Goal: Information Seeking & Learning: Learn about a topic

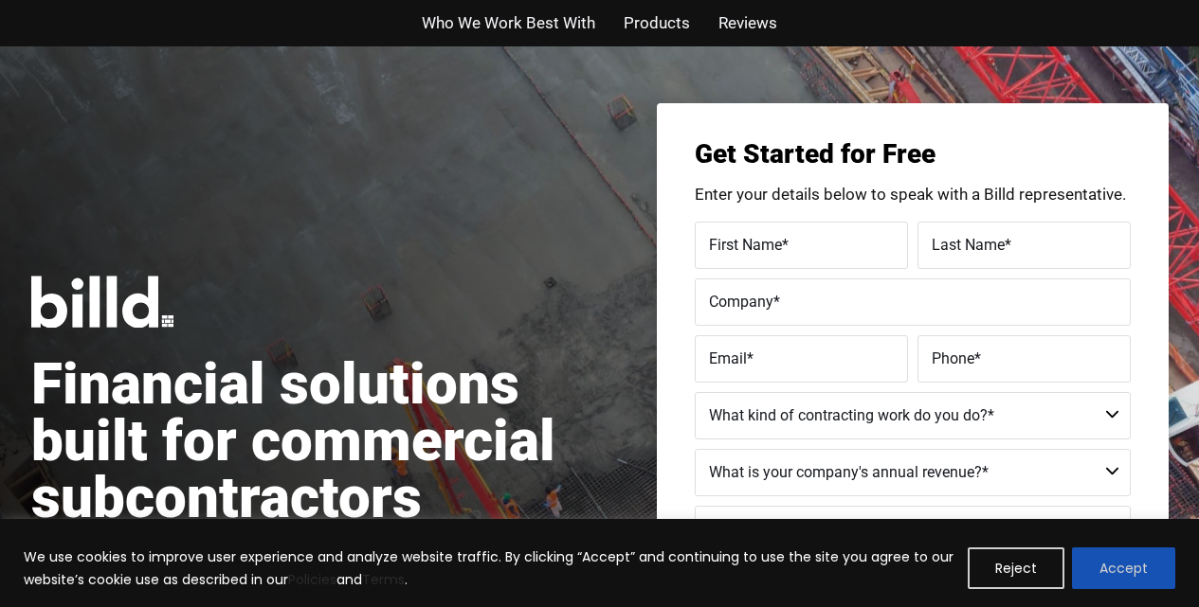
click at [1098, 551] on button "Accept" at bounding box center [1123, 569] width 103 height 42
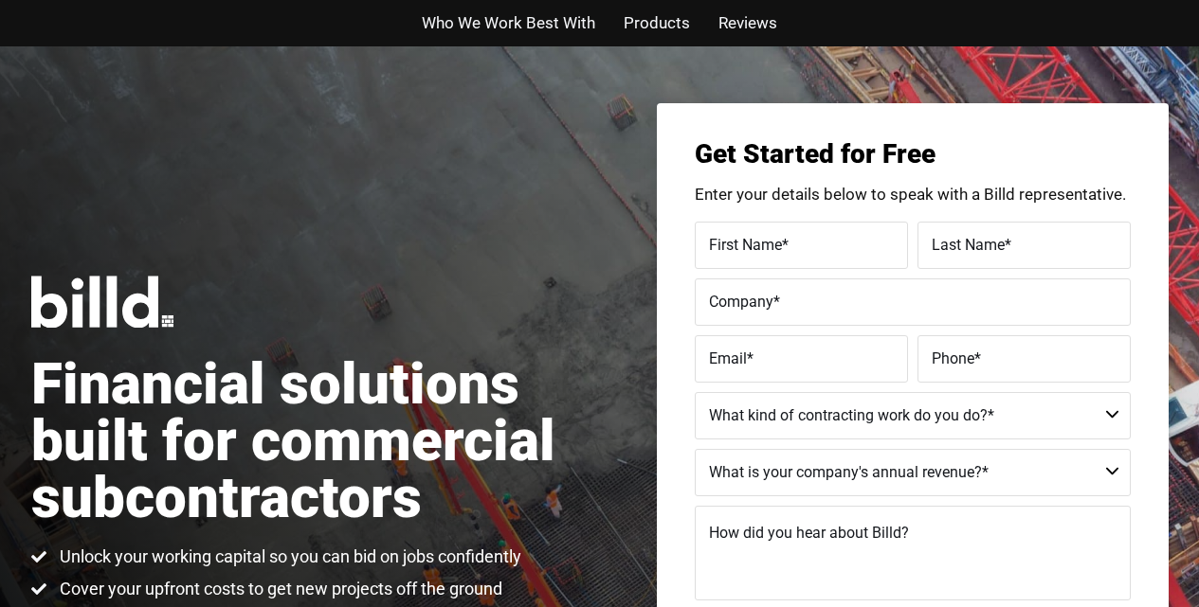
click at [457, 11] on span "Who We Work Best With" at bounding box center [508, 22] width 173 height 27
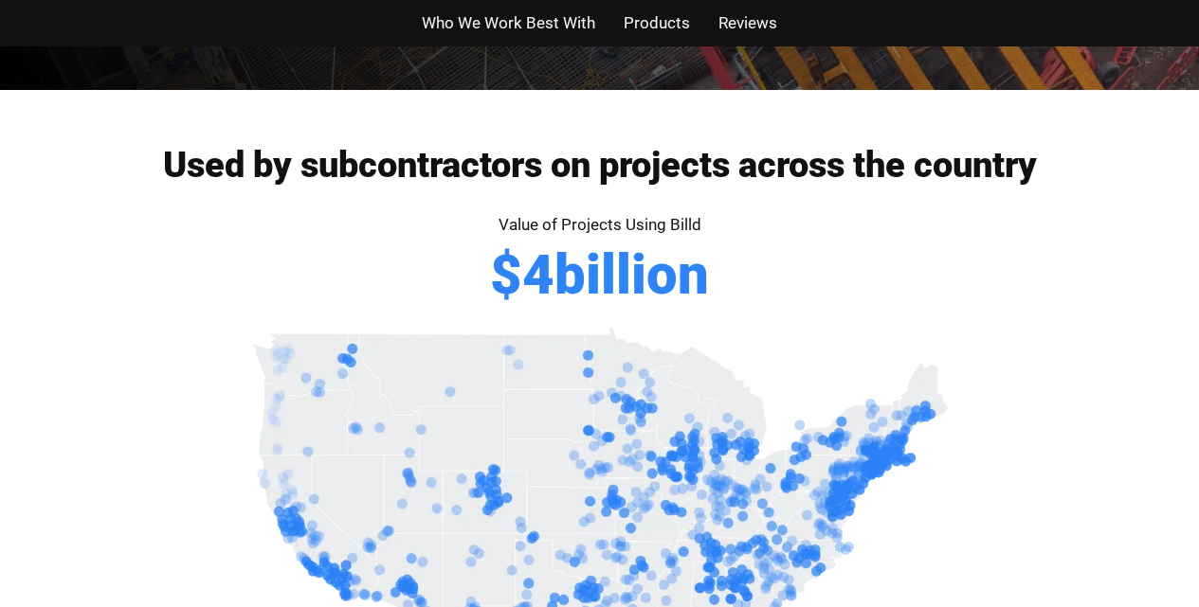
scroll to position [1600, 0]
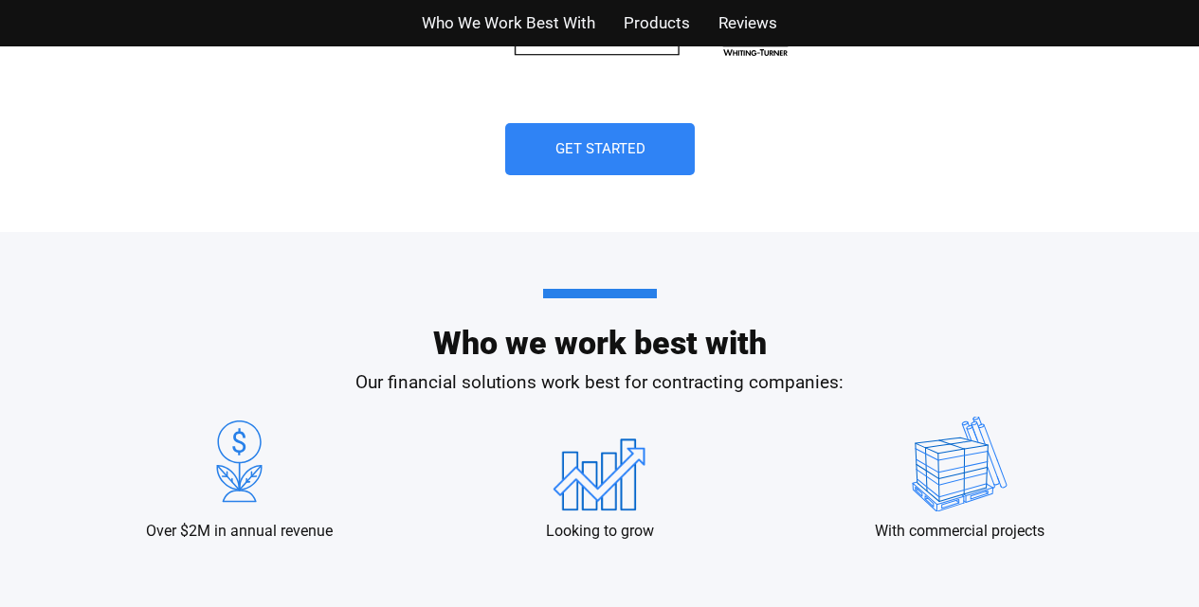
click at [638, 16] on span "Products" at bounding box center [656, 22] width 66 height 27
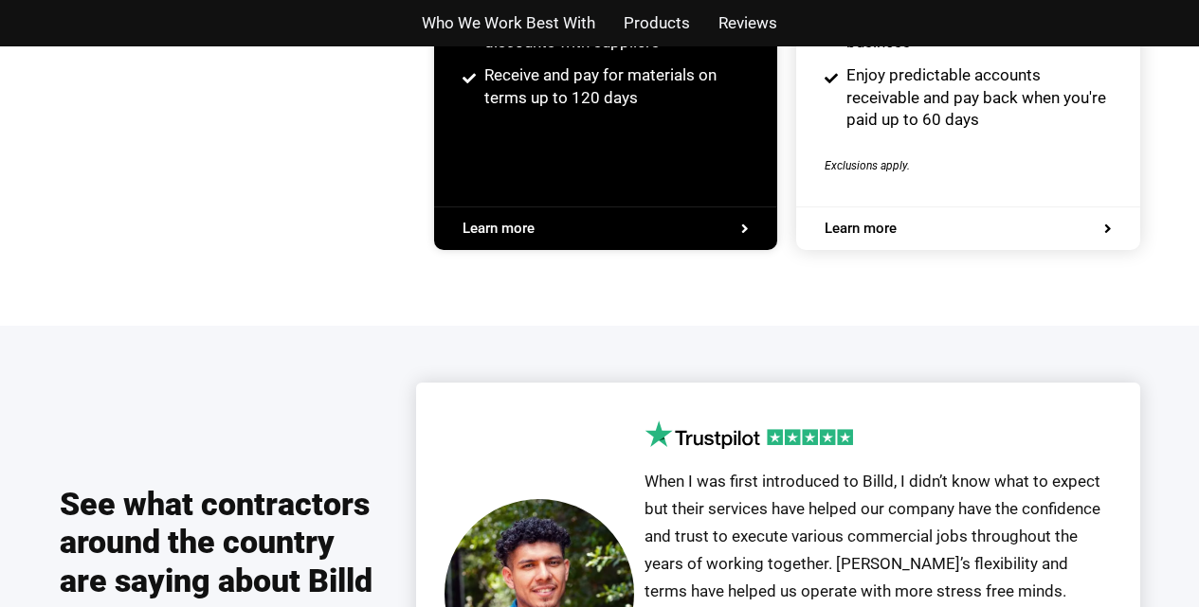
scroll to position [3865, 0]
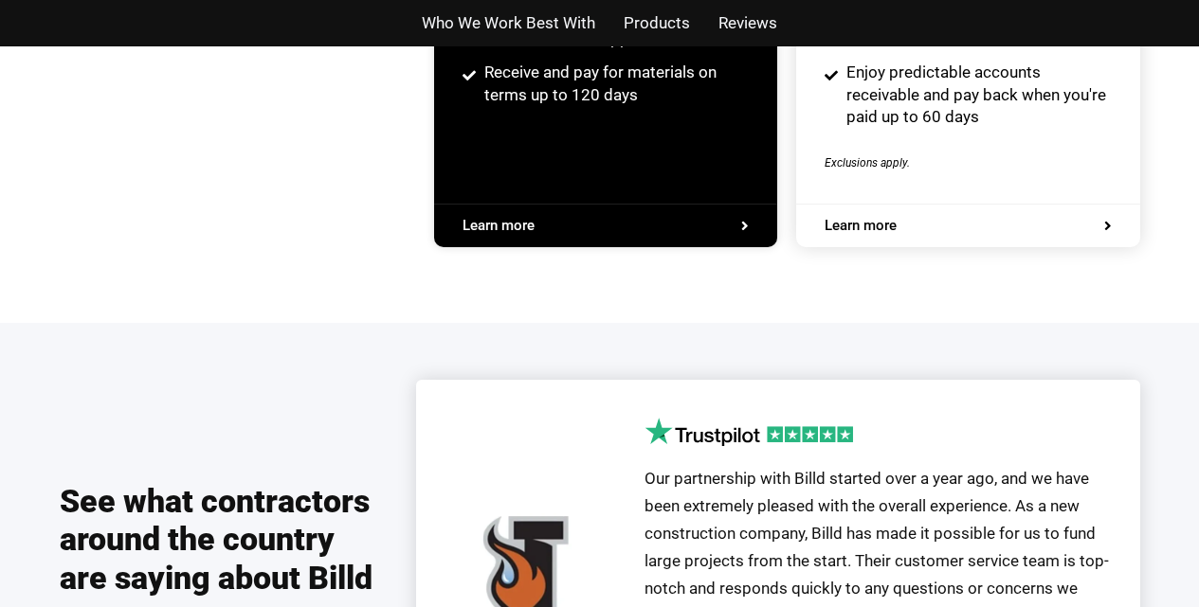
click at [638, 12] on span "Products" at bounding box center [656, 22] width 66 height 27
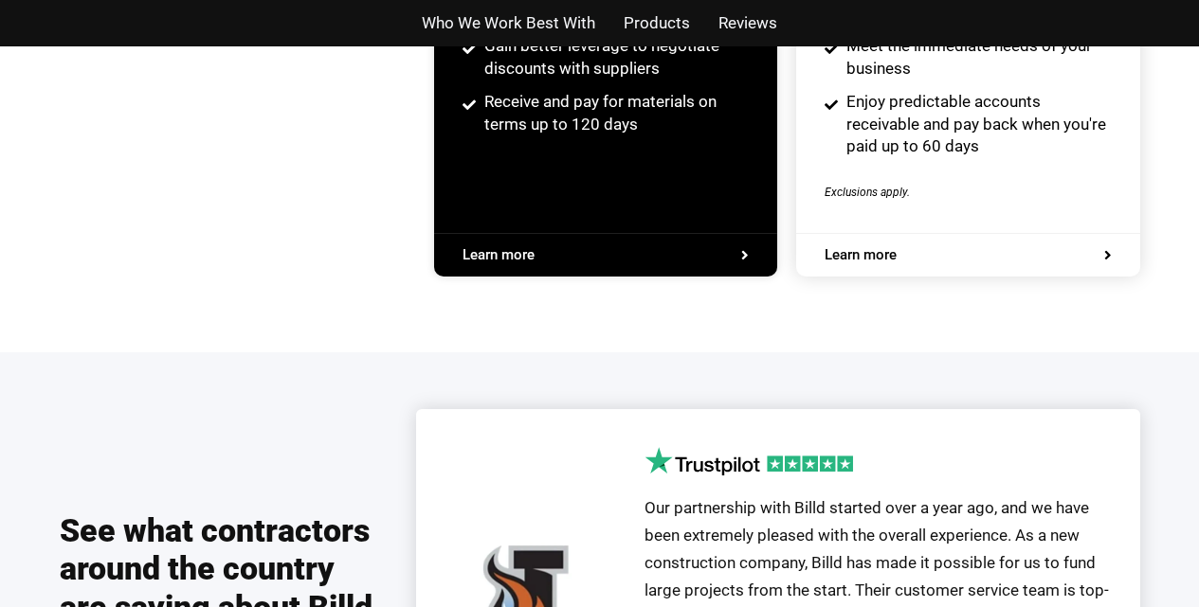
scroll to position [3835, 0]
